Goal: Entertainment & Leisure: Consume media (video, audio)

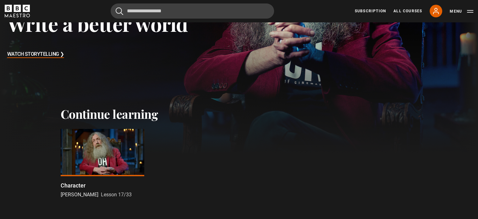
scroll to position [157, 0]
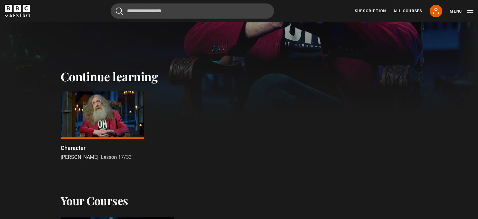
click at [99, 120] on div at bounding box center [103, 114] width 84 height 47
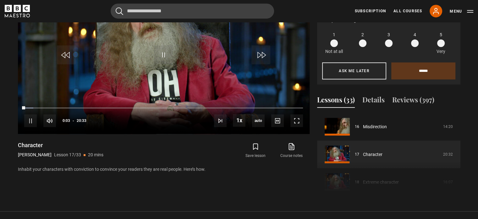
scroll to position [316, 0]
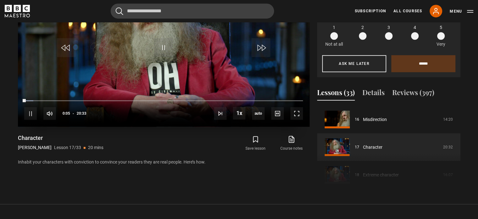
click at [217, 106] on div "10s Skip Back 10 seconds Pause 10s Skip Forward 10 seconds Loaded : 3.24% 11:26…" at bounding box center [164, 109] width 292 height 35
click at [220, 114] on span "Video Player" at bounding box center [220, 113] width 13 height 13
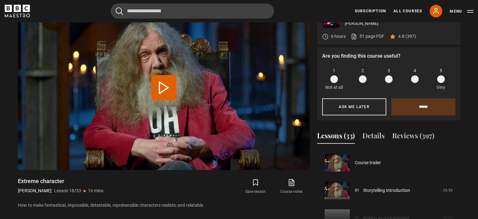
scroll to position [471, 0]
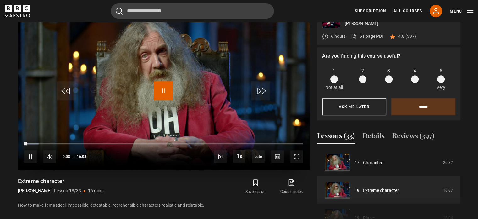
click at [156, 84] on span "Video Player" at bounding box center [163, 90] width 19 height 19
click at [154, 84] on span "Video Player" at bounding box center [163, 90] width 19 height 19
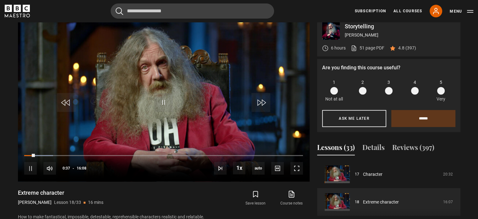
scroll to position [241, 0]
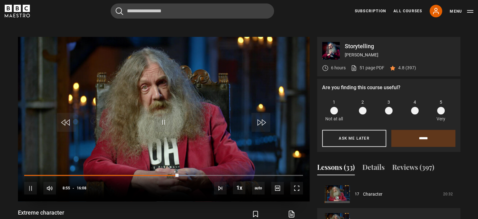
click at [171, 176] on div "10s Skip Back 10 seconds Pause 10s Skip Forward 10 seconds Loaded : 61.47% 08:1…" at bounding box center [164, 183] width 292 height 35
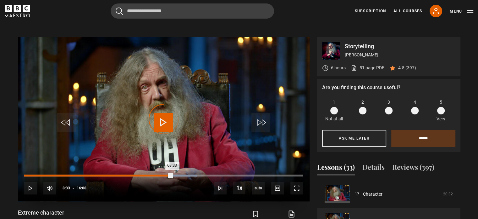
click at [172, 175] on div "Loaded : 61.98% 08:33 08:33" at bounding box center [163, 175] width 279 height 2
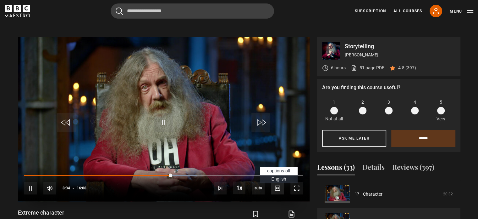
click at [275, 189] on span "Video Player" at bounding box center [277, 188] width 13 height 13
click at [276, 190] on span "Video Player" at bounding box center [277, 188] width 13 height 13
click at [276, 187] on span "Video Player" at bounding box center [277, 188] width 13 height 13
click at [278, 180] on span "English Captions" at bounding box center [278, 178] width 15 height 5
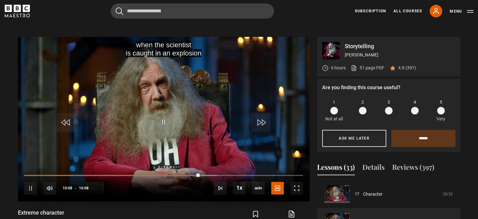
click at [167, 110] on video "Video Player" at bounding box center [164, 119] width 292 height 164
click at [160, 127] on span "Video Player" at bounding box center [163, 122] width 19 height 19
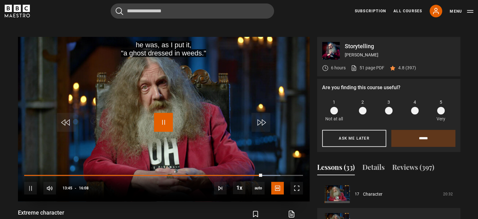
click at [164, 118] on span "Video Player" at bounding box center [163, 122] width 19 height 19
click at [148, 122] on video "Video Player" at bounding box center [164, 119] width 292 height 164
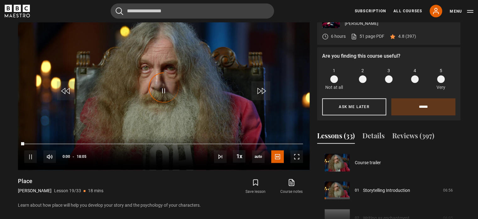
scroll to position [498, 0]
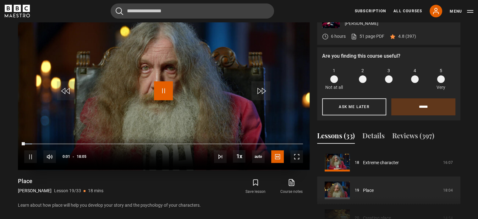
click at [155, 91] on span "Video Player" at bounding box center [163, 90] width 19 height 19
